Goal: Task Accomplishment & Management: Use online tool/utility

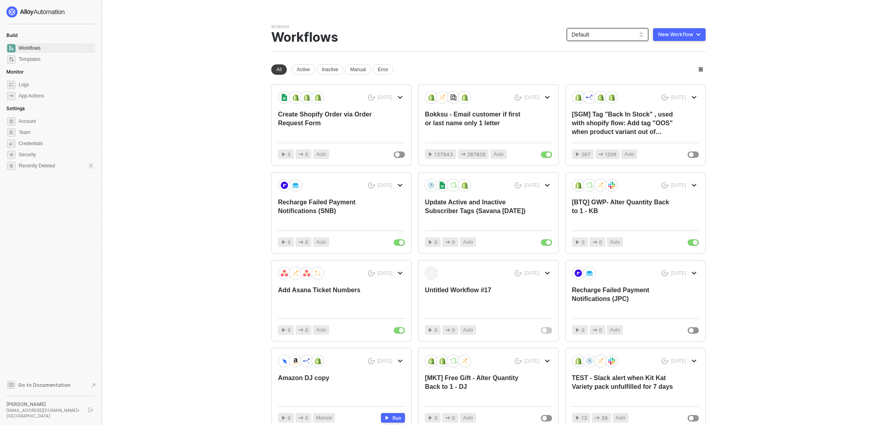
click at [584, 32] on span "Default" at bounding box center [607, 35] width 72 height 12
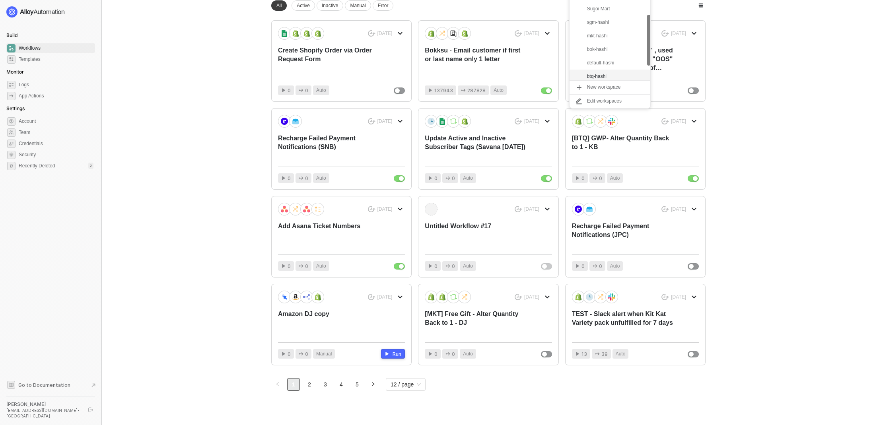
scroll to position [70, 0]
click at [598, 37] on div "mkt-hashi" at bounding box center [616, 37] width 58 height 10
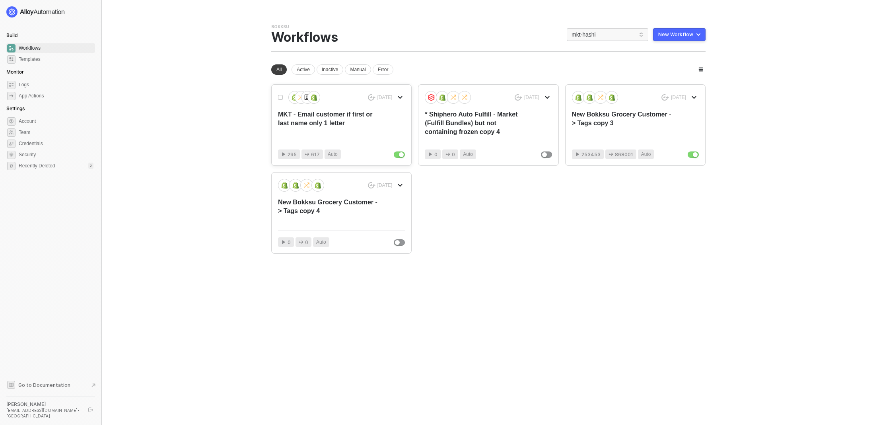
click at [306, 122] on div "MKT - Email customer if first or last name only 1 letter" at bounding box center [328, 123] width 101 height 26
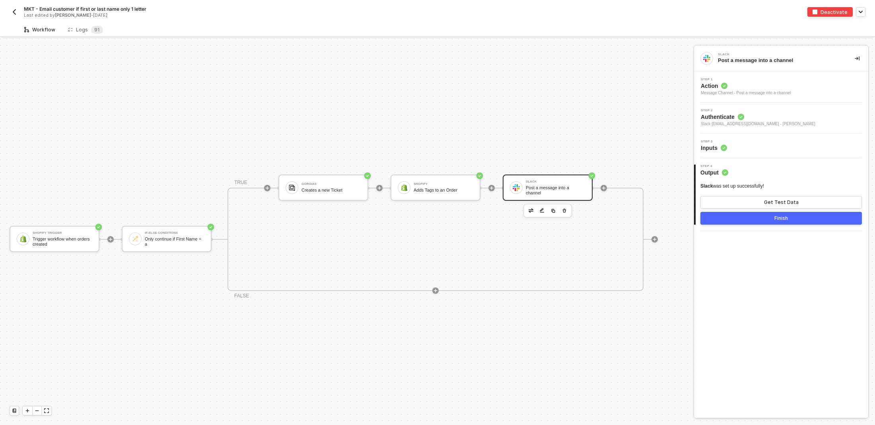
scroll to position [14, 0]
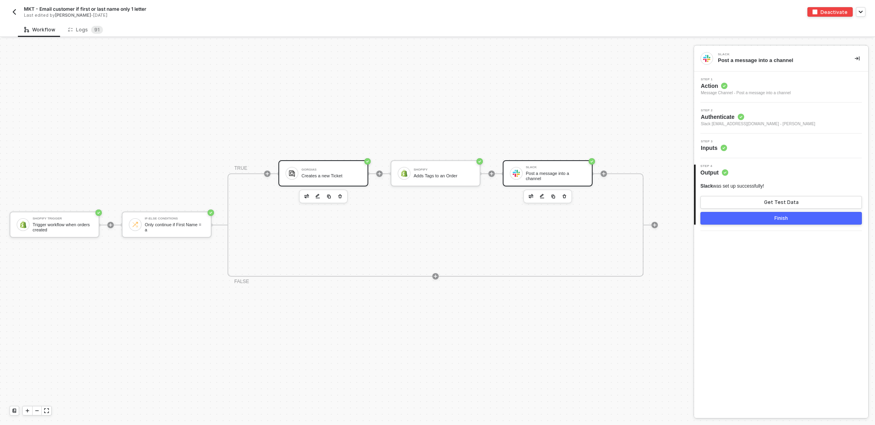
click at [336, 173] on div "Creates a new Ticket" at bounding box center [331, 175] width 60 height 5
click at [745, 140] on div "Step 3 Inputs" at bounding box center [782, 146] width 172 height 12
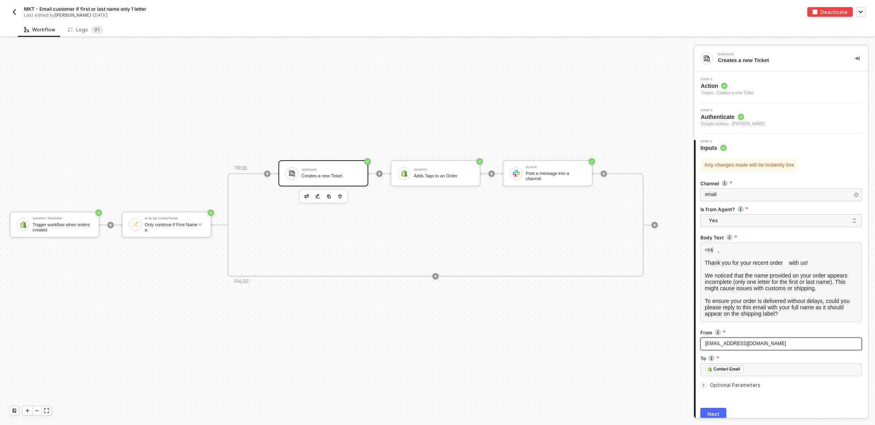
click at [713, 341] on span "support@bokksumarket.com" at bounding box center [745, 344] width 81 height 6
click at [718, 413] on button "Next" at bounding box center [713, 414] width 26 height 13
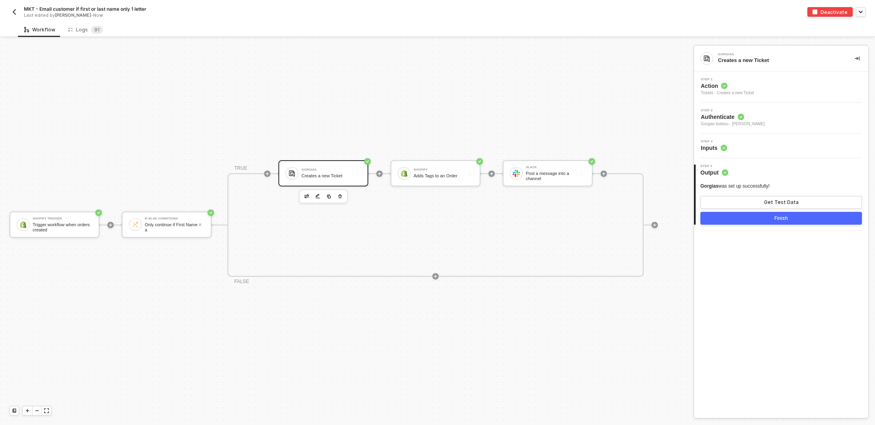
click at [757, 217] on button "Finish" at bounding box center [780, 218] width 161 height 13
